Goal: Book appointment/travel/reservation

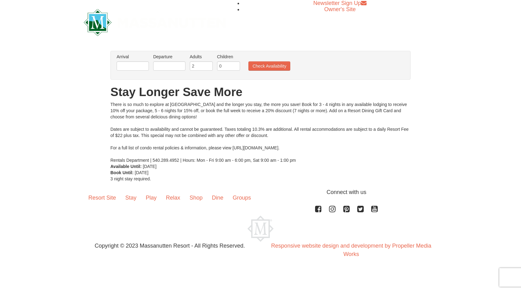
click at [244, 148] on div "There is so much to explore at Massanutten Resort and the longer you stay, the …" at bounding box center [260, 132] width 300 height 62
drag, startPoint x: 232, startPoint y: 146, endPoint x: 320, endPoint y: 148, distance: 88.4
click at [320, 148] on div "There is so much to explore at Massanutten Resort and the longer you stay, the …" at bounding box center [260, 132] width 300 height 62
copy div "https://www.massresort.com/stay/rental-info/."
click at [131, 63] on input "text" at bounding box center [133, 65] width 32 height 9
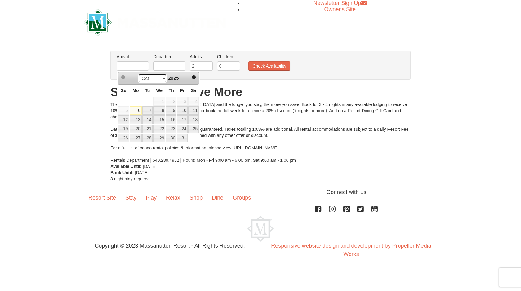
click at [161, 80] on select "Oct Nov Dec" at bounding box center [152, 78] width 29 height 9
click at [133, 130] on link "22" at bounding box center [136, 129] width 12 height 9
type input "12/22/2025"
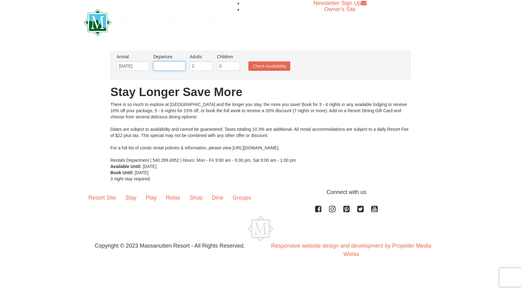
click at [176, 65] on input "text" at bounding box center [169, 65] width 32 height 9
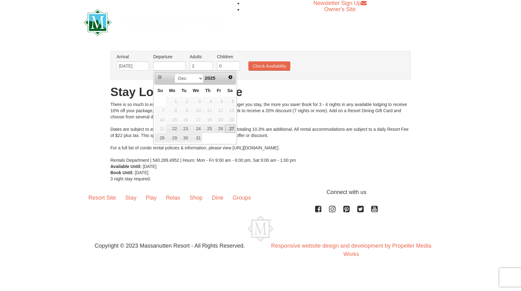
click at [232, 130] on link "27" at bounding box center [230, 129] width 11 height 9
type input "[DATE]"
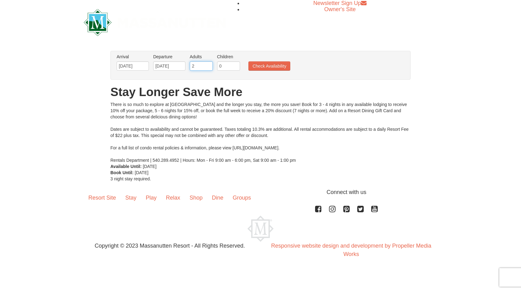
click at [205, 64] on input "2" at bounding box center [201, 65] width 23 height 9
click at [207, 65] on input "3" at bounding box center [201, 65] width 23 height 9
click at [207, 65] on input "4" at bounding box center [201, 65] width 23 height 9
click at [207, 65] on input "5" at bounding box center [201, 65] width 23 height 9
click at [207, 65] on input "6" at bounding box center [201, 65] width 23 height 9
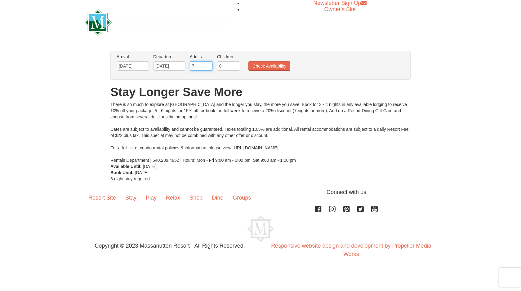
click at [207, 65] on input "7" at bounding box center [201, 65] width 23 height 9
click at [207, 65] on input "8" at bounding box center [201, 65] width 23 height 9
click at [209, 69] on input "7" at bounding box center [201, 65] width 23 height 9
type input "6"
click at [209, 69] on input "6" at bounding box center [201, 65] width 23 height 9
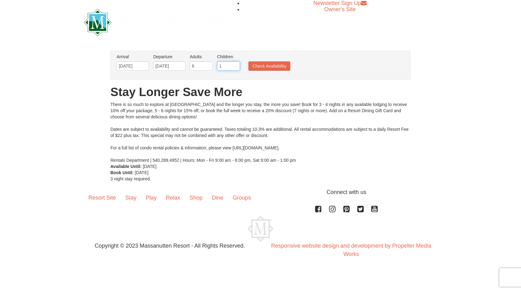
type input "1"
click at [237, 65] on input "1" at bounding box center [228, 65] width 23 height 9
click at [258, 66] on button "Check Availability" at bounding box center [269, 65] width 42 height 9
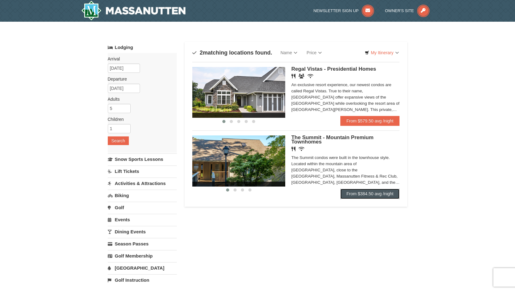
click at [351, 195] on link "From $384.50 avg /night" at bounding box center [371, 194] width 60 height 10
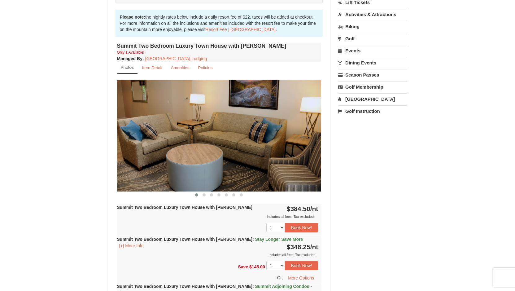
scroll to position [186, 0]
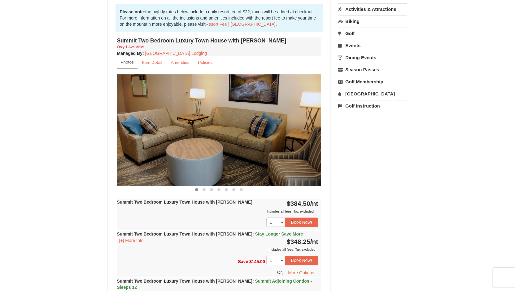
click at [211, 135] on img at bounding box center [219, 130] width 204 height 112
click at [303, 132] on img at bounding box center [219, 130] width 204 height 112
click at [156, 64] on small "Item Detail" at bounding box center [152, 62] width 20 height 5
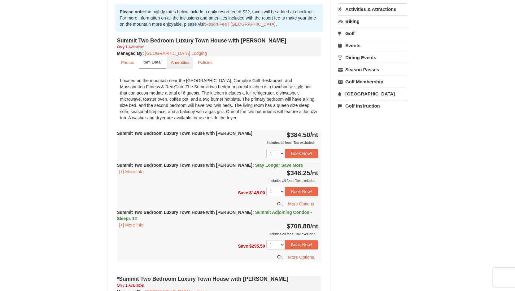
click at [184, 63] on small "Amenities" at bounding box center [180, 62] width 19 height 5
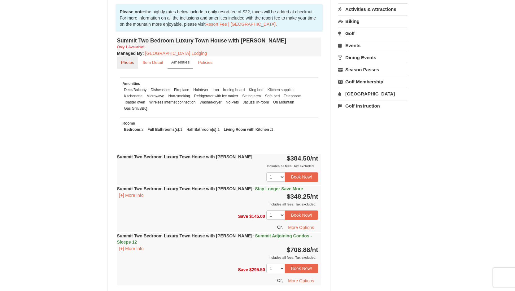
click at [131, 64] on small "Photos" at bounding box center [127, 62] width 13 height 5
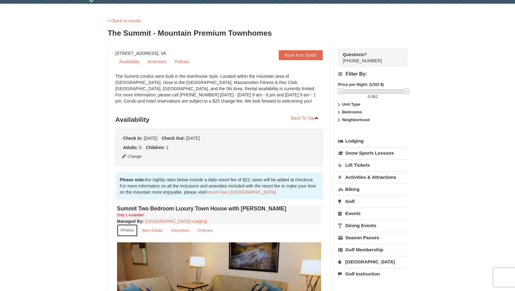
scroll to position [0, 0]
